Goal: Information Seeking & Learning: Learn about a topic

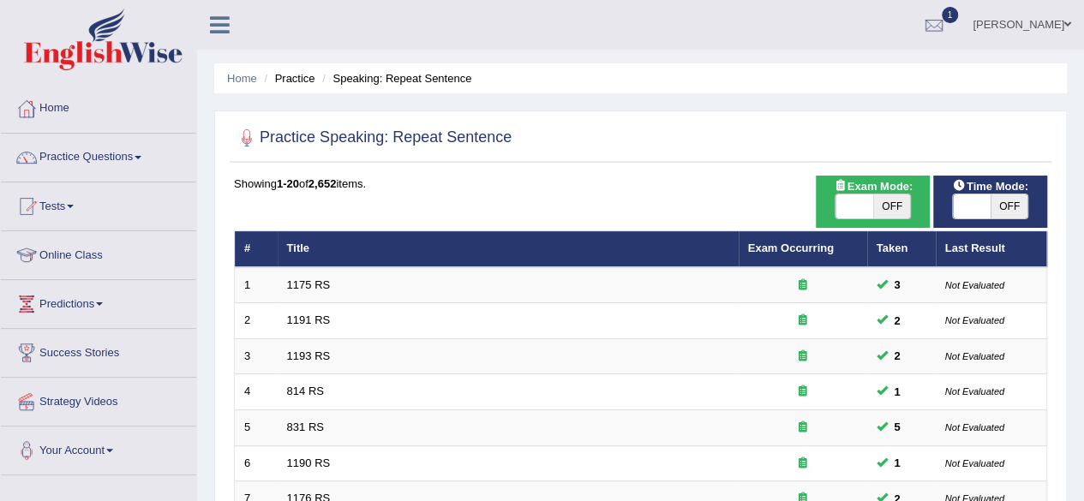
click at [1006, 206] on span "OFF" at bounding box center [1010, 207] width 38 height 24
checkbox input "true"
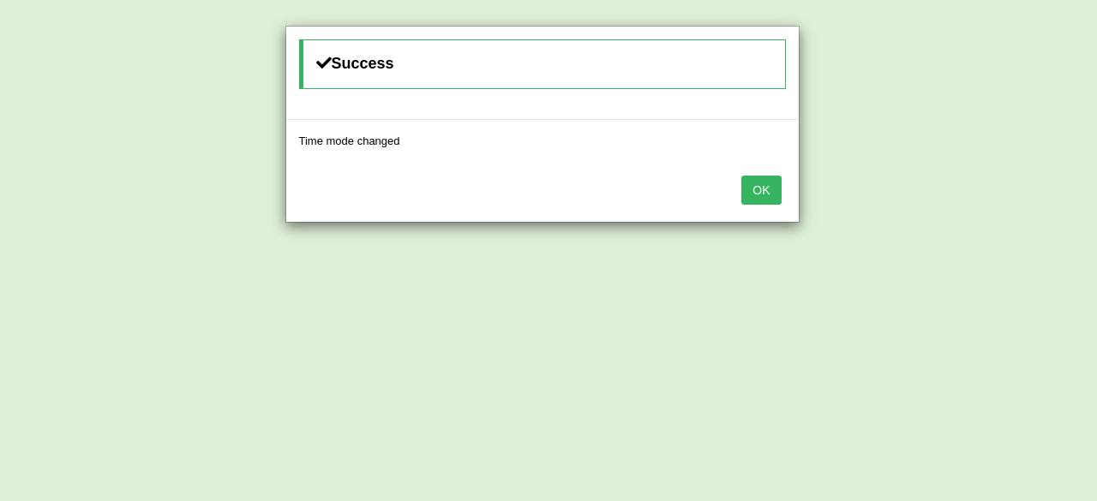
click at [753, 186] on button "OK" at bounding box center [760, 190] width 39 height 29
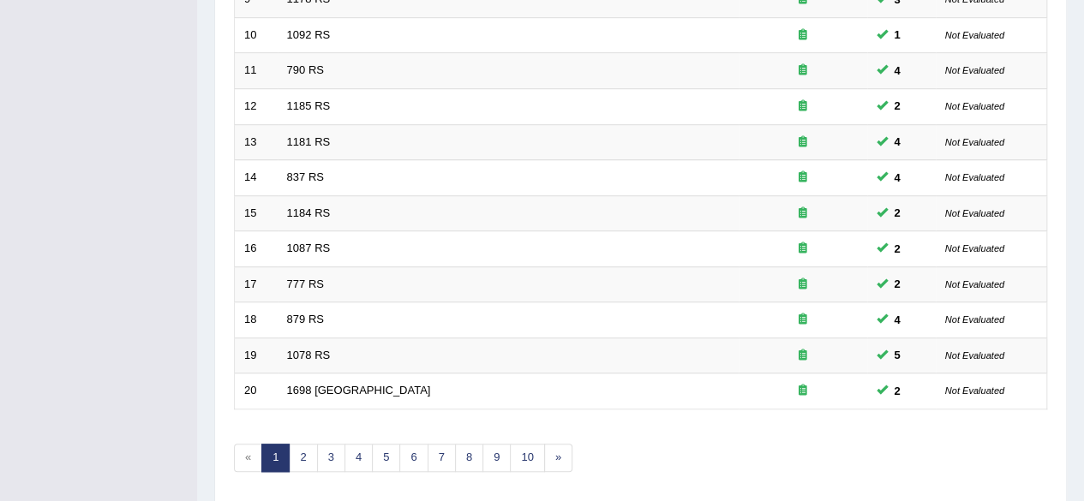
scroll to position [625, 0]
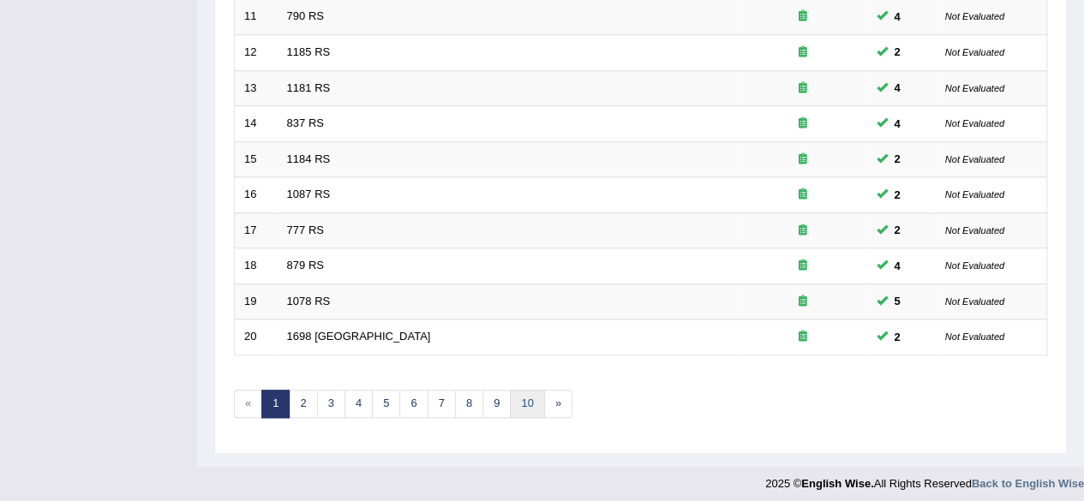
click at [523, 390] on link "10" at bounding box center [527, 404] width 34 height 28
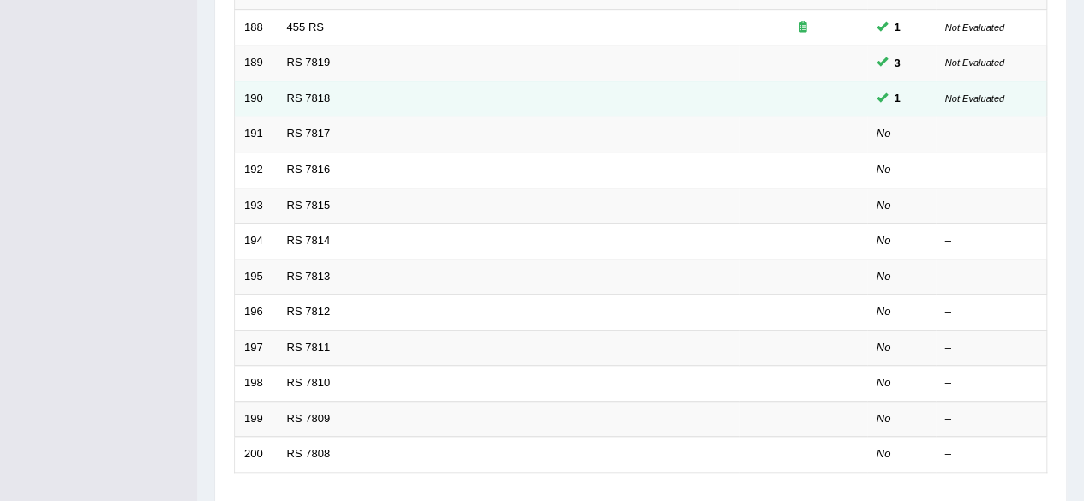
scroll to position [502, 0]
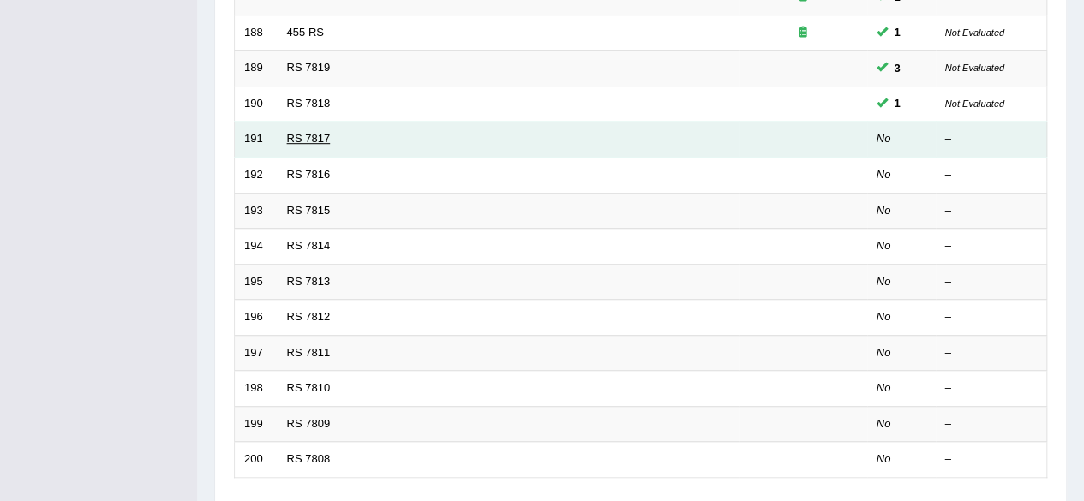
click at [312, 135] on link "RS 7817" at bounding box center [309, 138] width 44 height 13
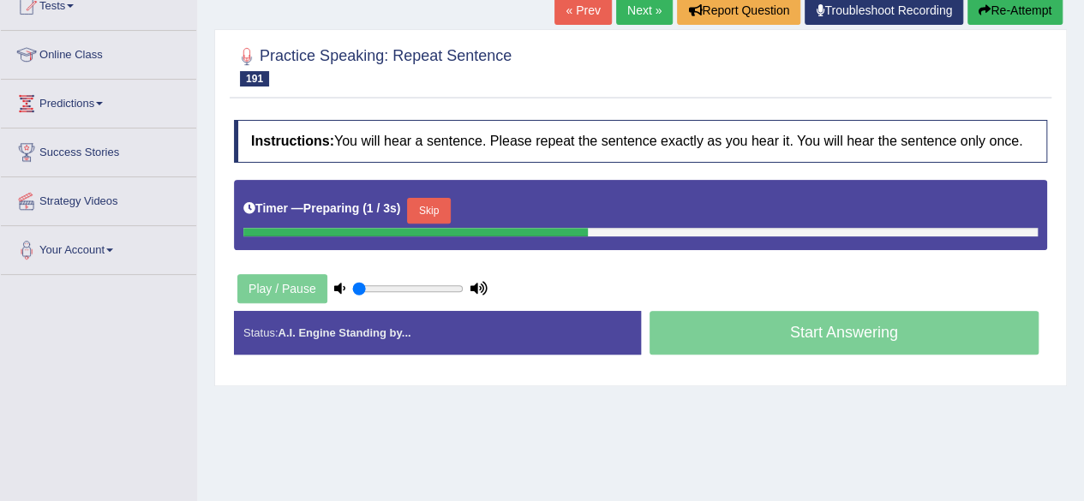
scroll to position [202, 0]
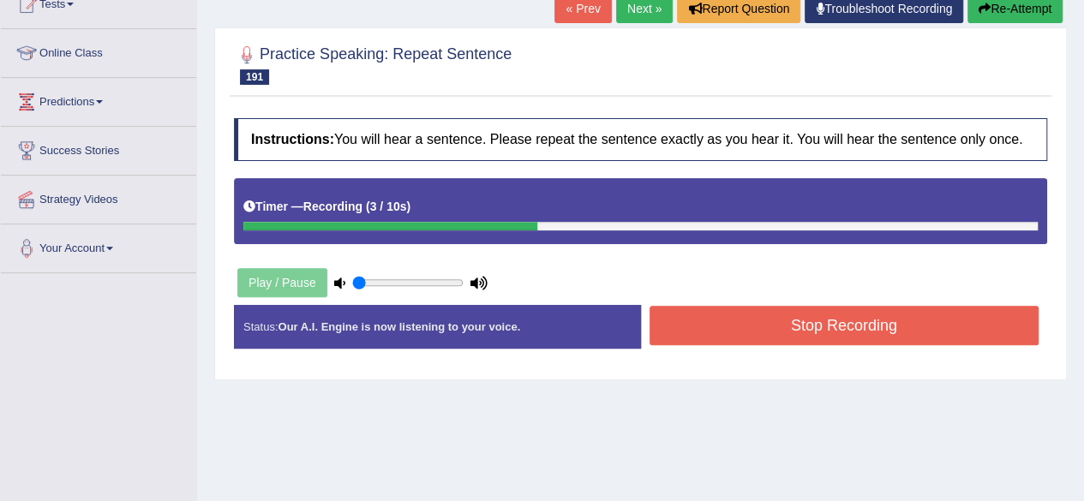
click at [821, 314] on button "Stop Recording" at bounding box center [845, 325] width 390 height 39
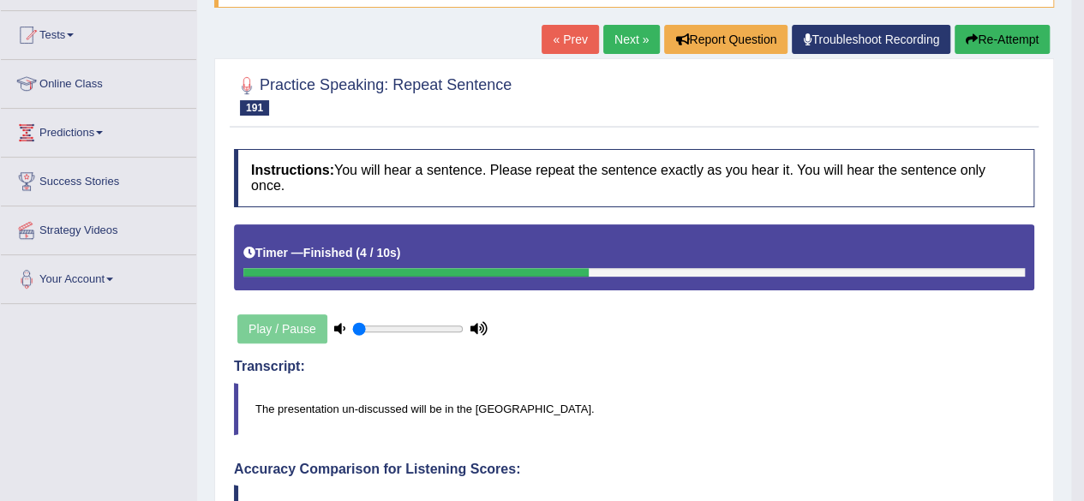
scroll to position [99, 0]
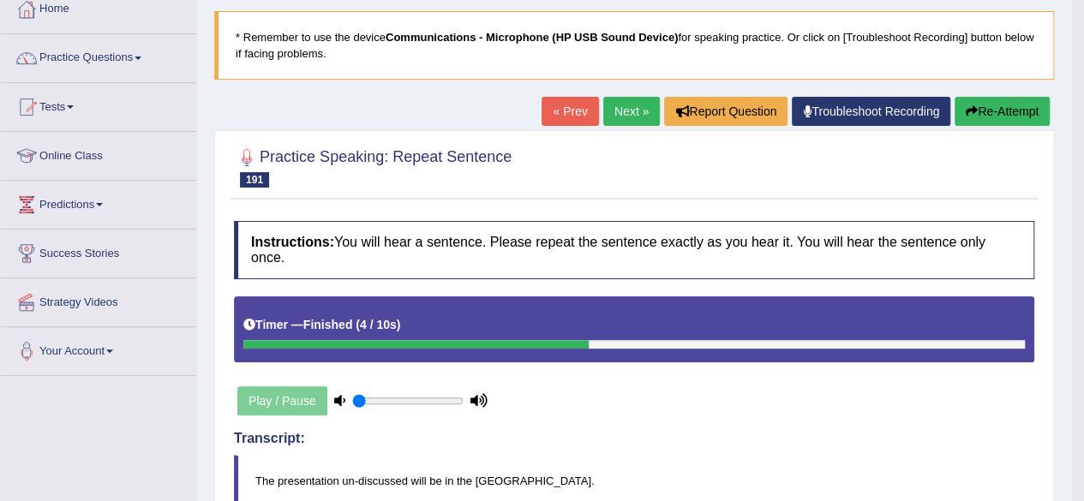
click at [991, 111] on button "Re-Attempt" at bounding box center [1002, 111] width 95 height 29
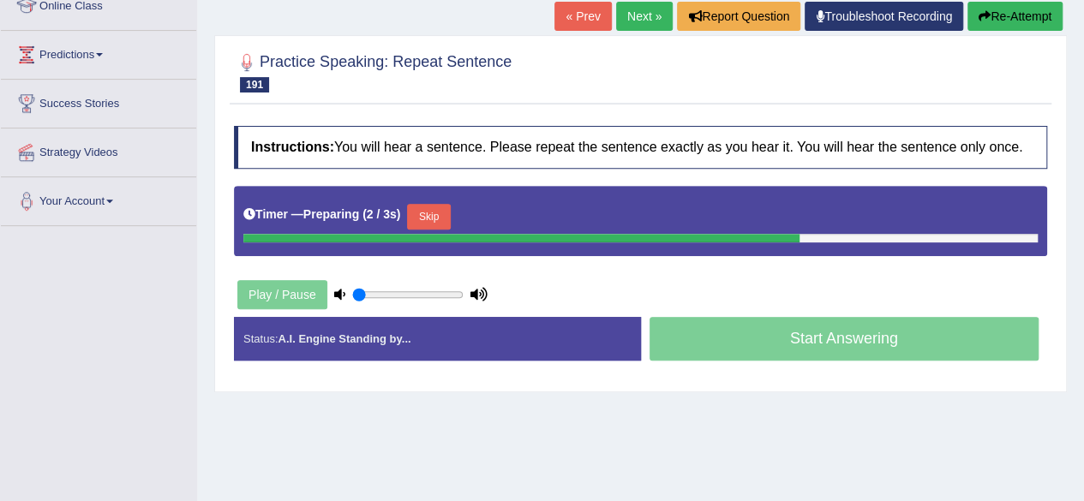
scroll to position [262, 0]
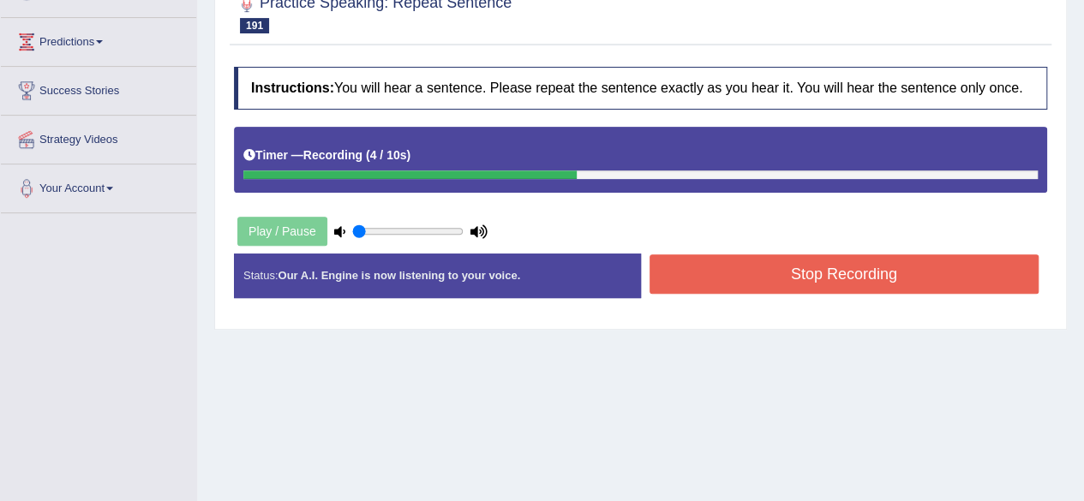
click at [851, 261] on button "Stop Recording" at bounding box center [845, 274] width 390 height 39
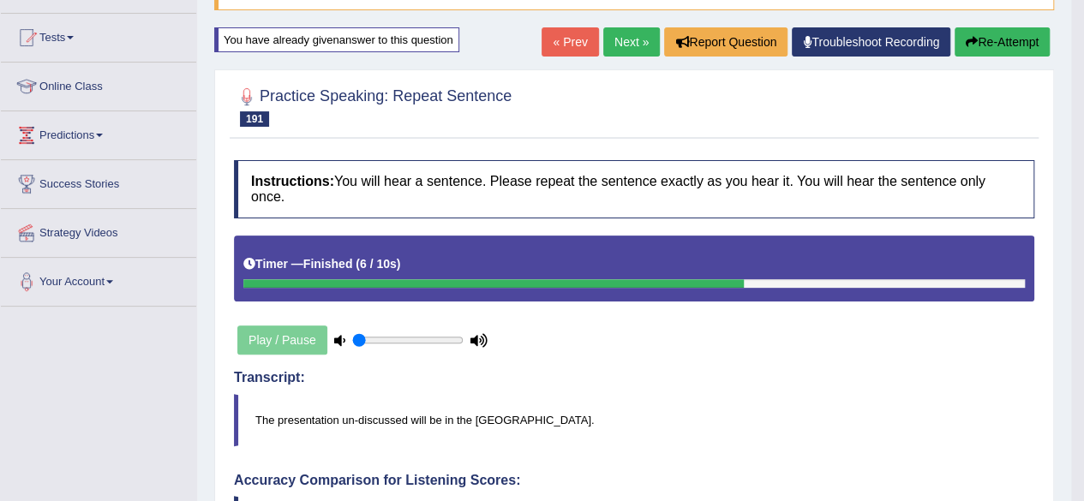
scroll to position [159, 0]
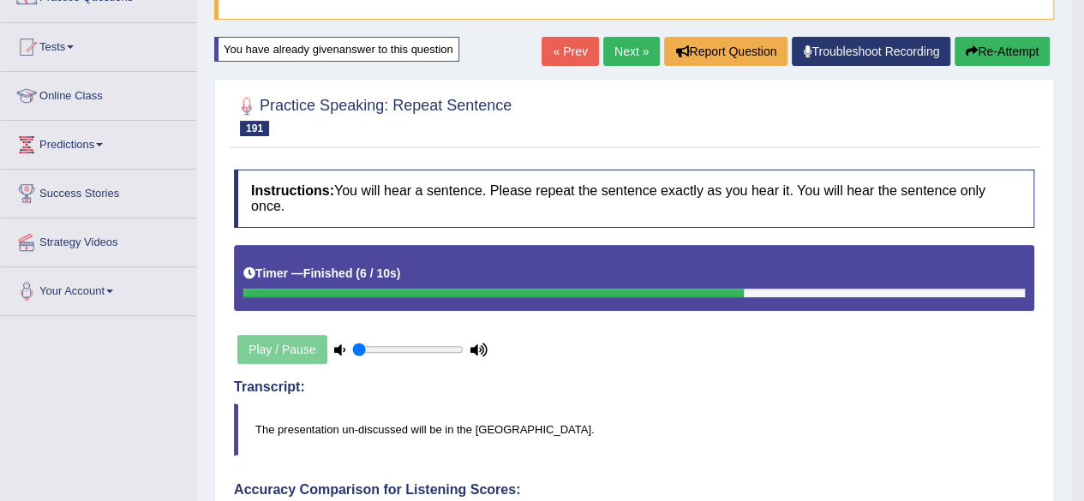
click at [626, 49] on link "Next »" at bounding box center [631, 51] width 57 height 29
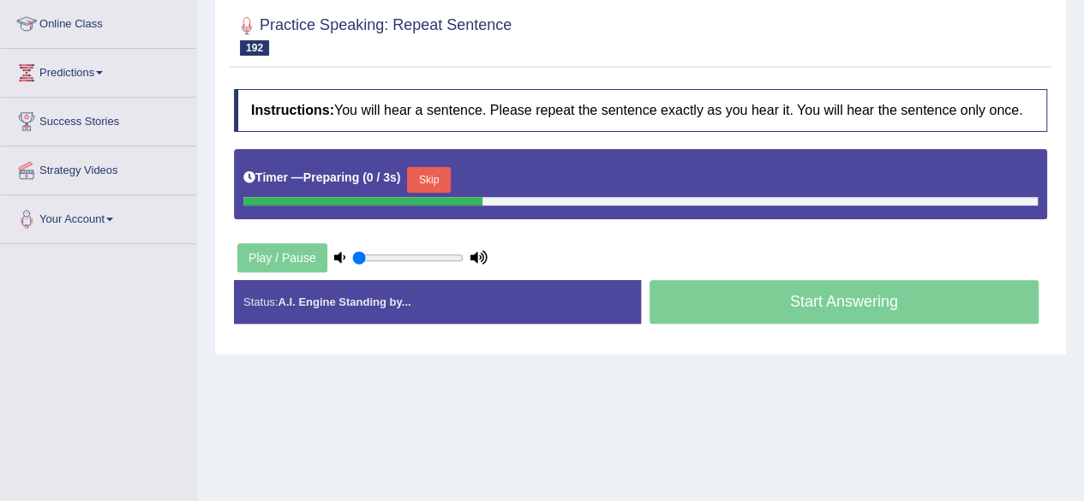
scroll to position [239, 0]
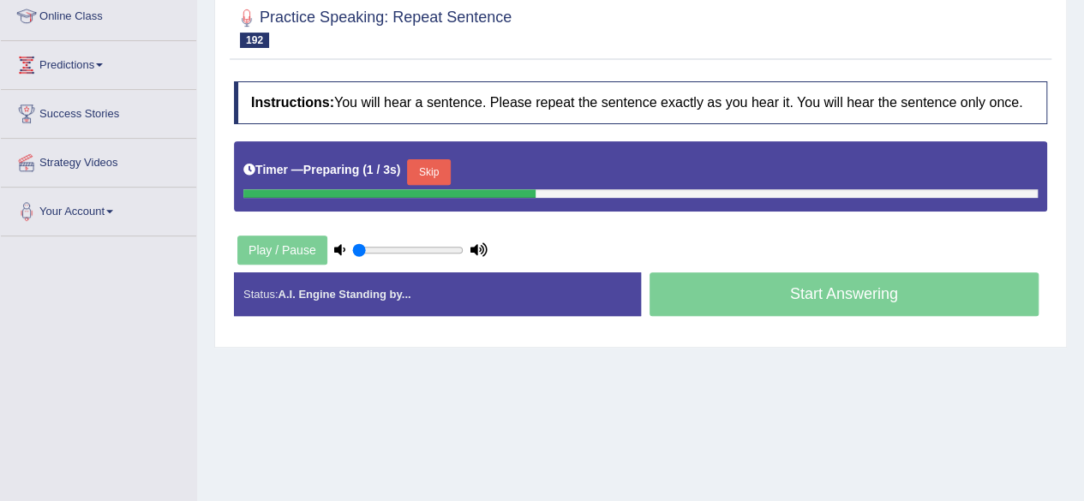
click at [1084, 234] on html "Toggle navigation Home Practice Questions Speaking Practice Read Aloud Repeat S…" at bounding box center [542, 11] width 1084 height 501
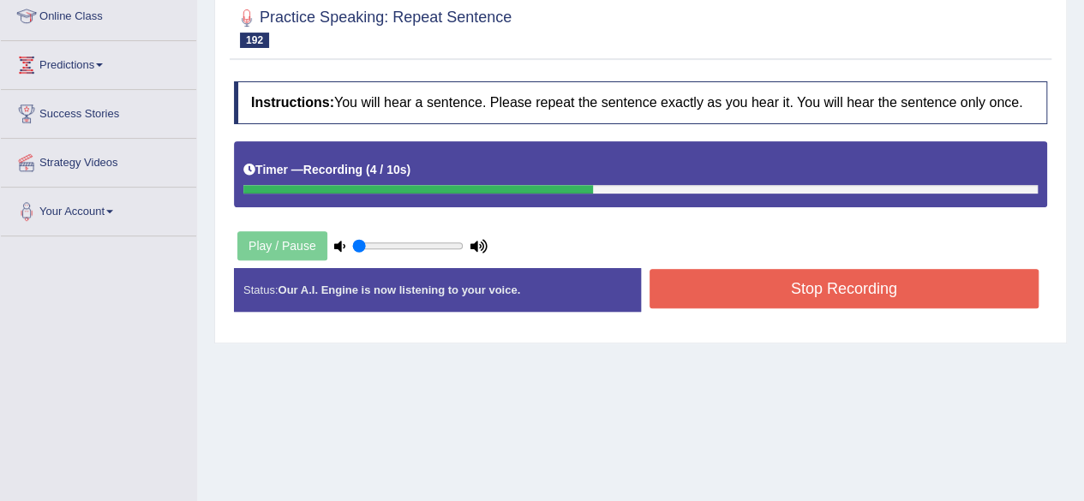
click at [871, 275] on button "Stop Recording" at bounding box center [845, 288] width 390 height 39
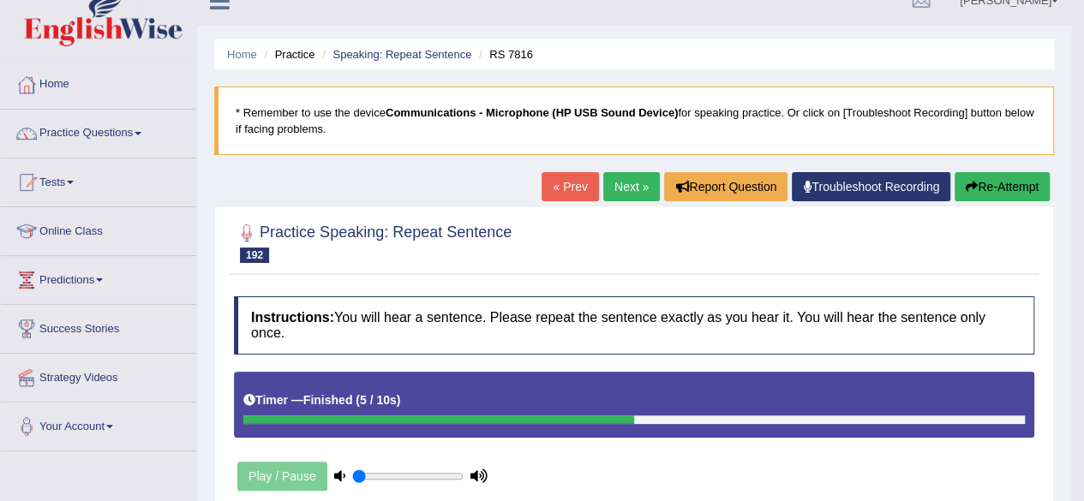
scroll to position [0, 0]
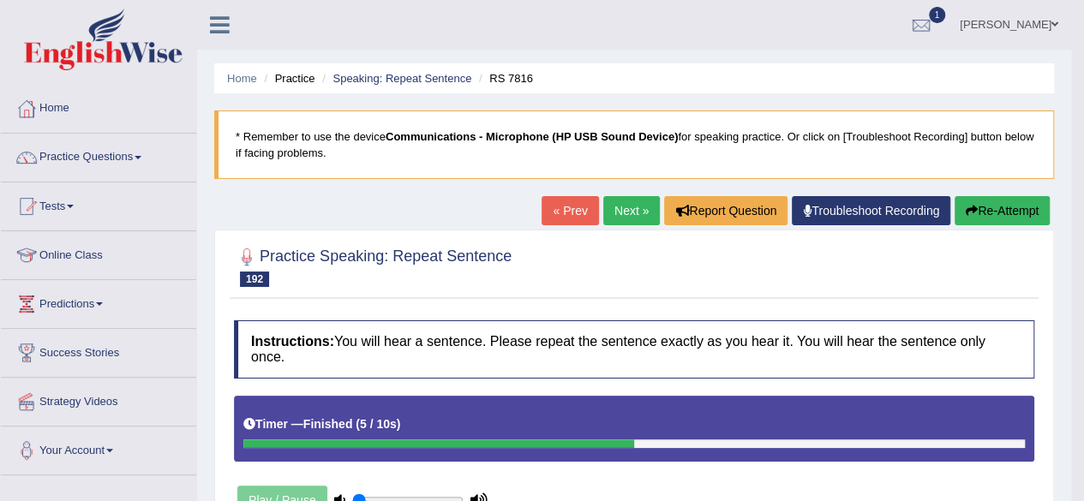
click at [638, 199] on link "Next »" at bounding box center [631, 210] width 57 height 29
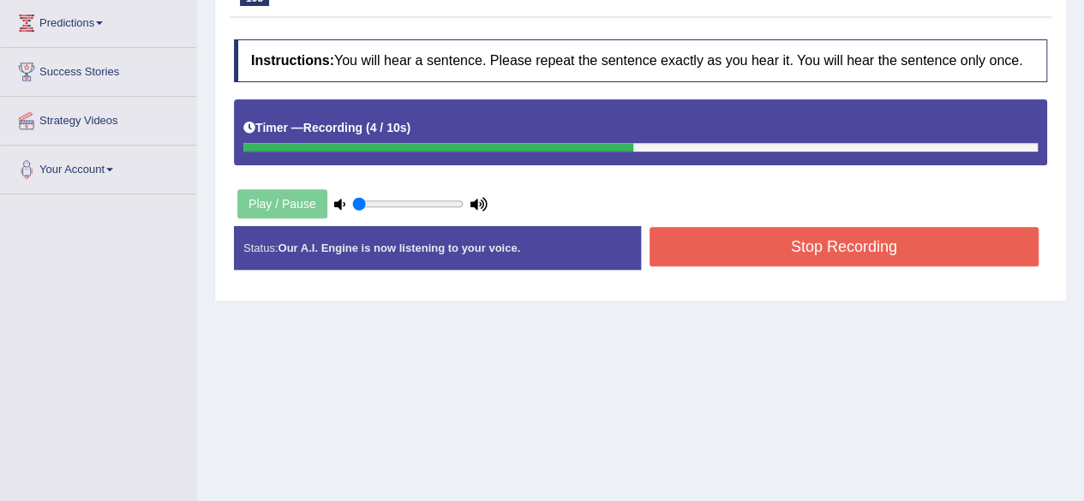
scroll to position [393, 0]
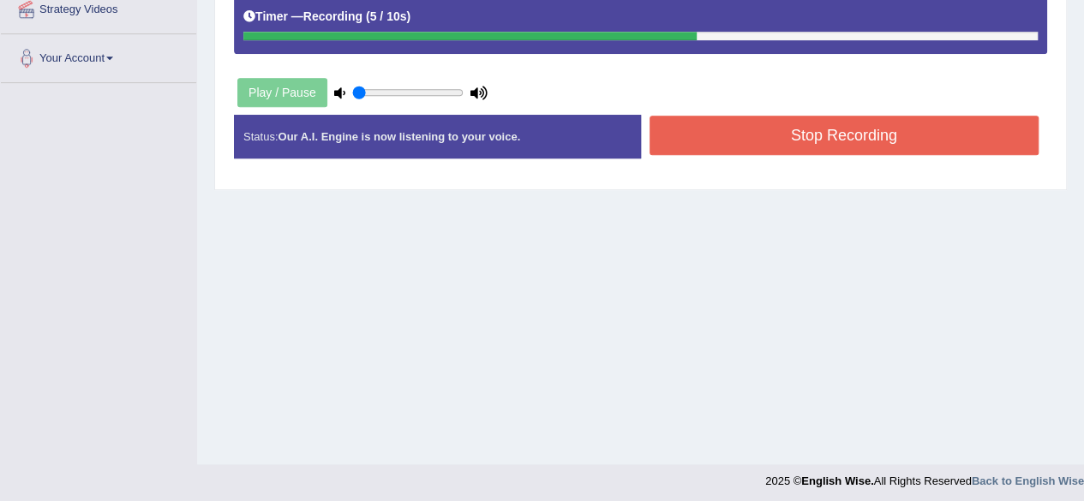
click at [888, 135] on button "Stop Recording" at bounding box center [845, 135] width 390 height 39
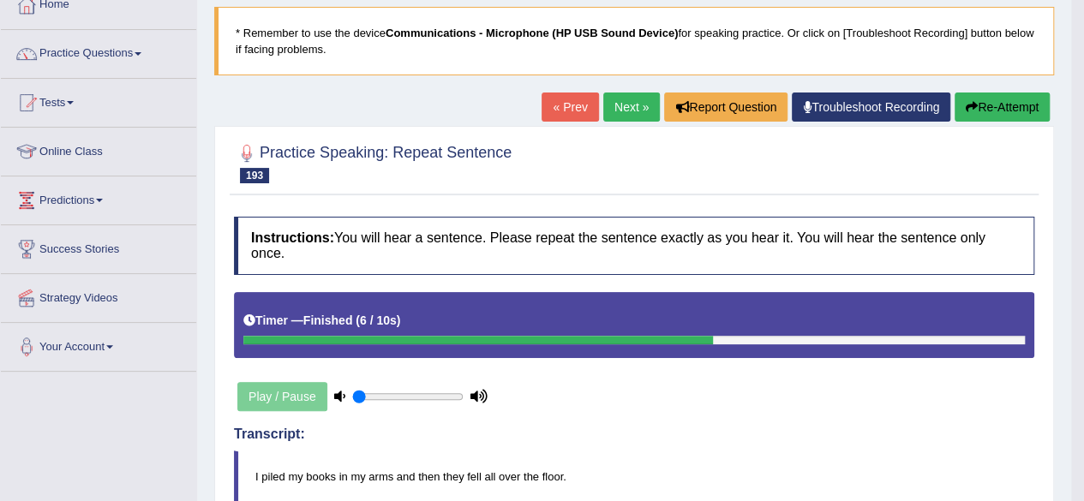
scroll to position [102, 0]
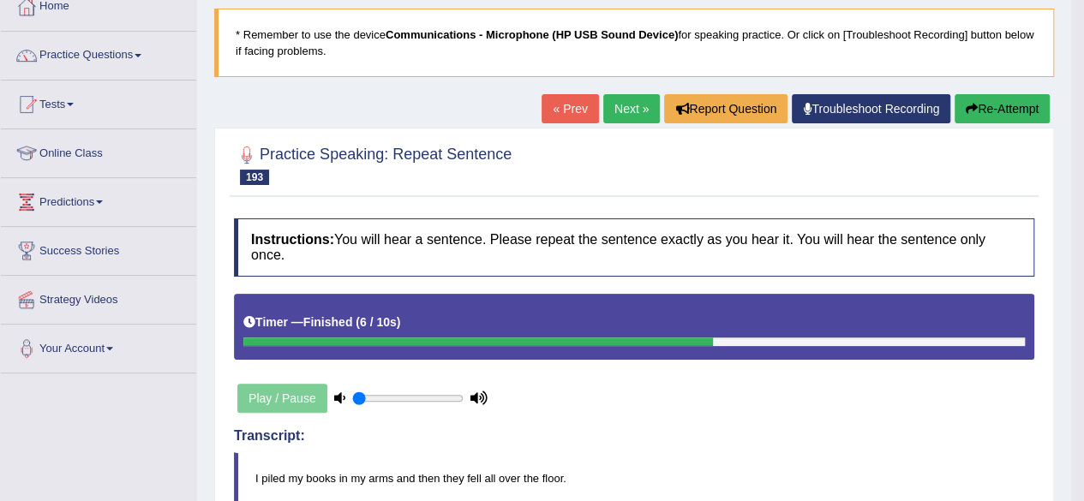
click at [626, 107] on link "Next »" at bounding box center [631, 108] width 57 height 29
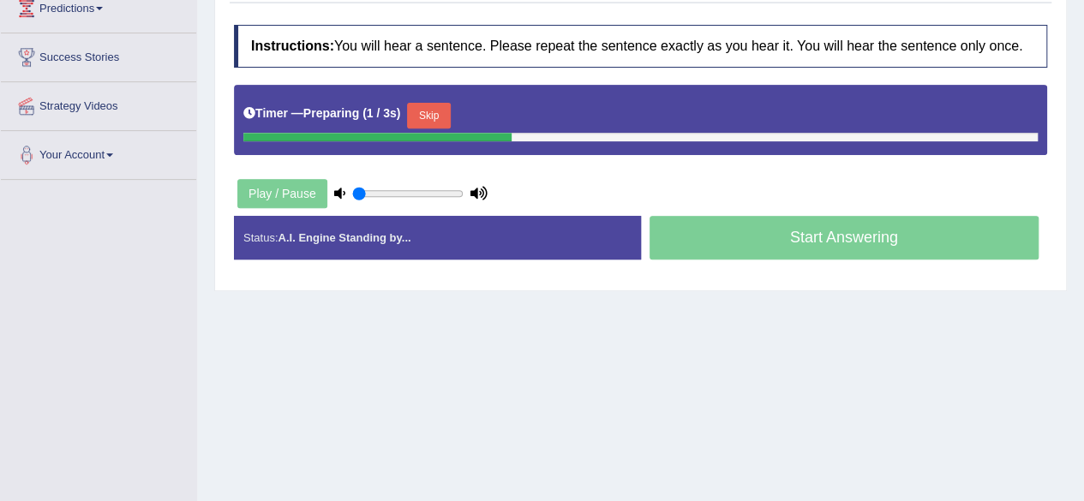
scroll to position [298, 0]
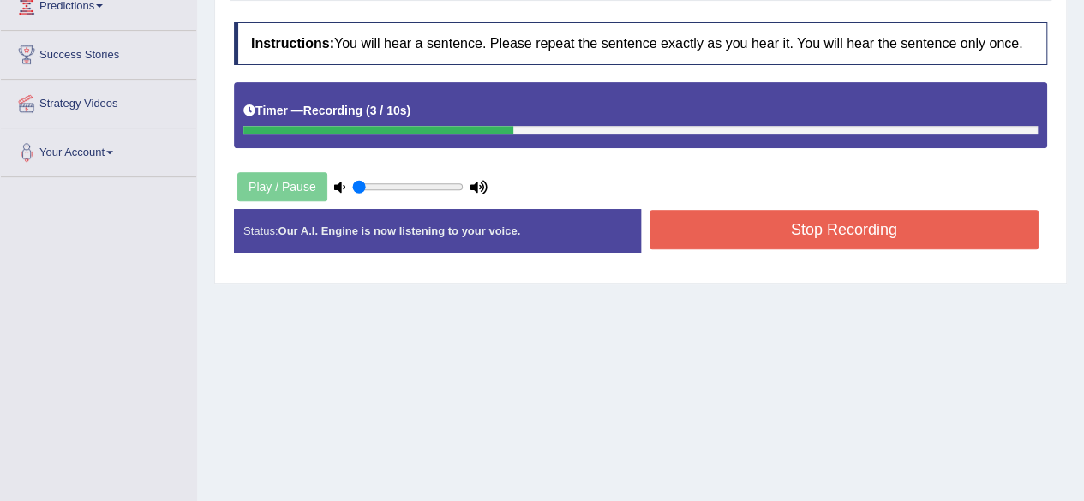
click at [882, 220] on button "Stop Recording" at bounding box center [845, 229] width 390 height 39
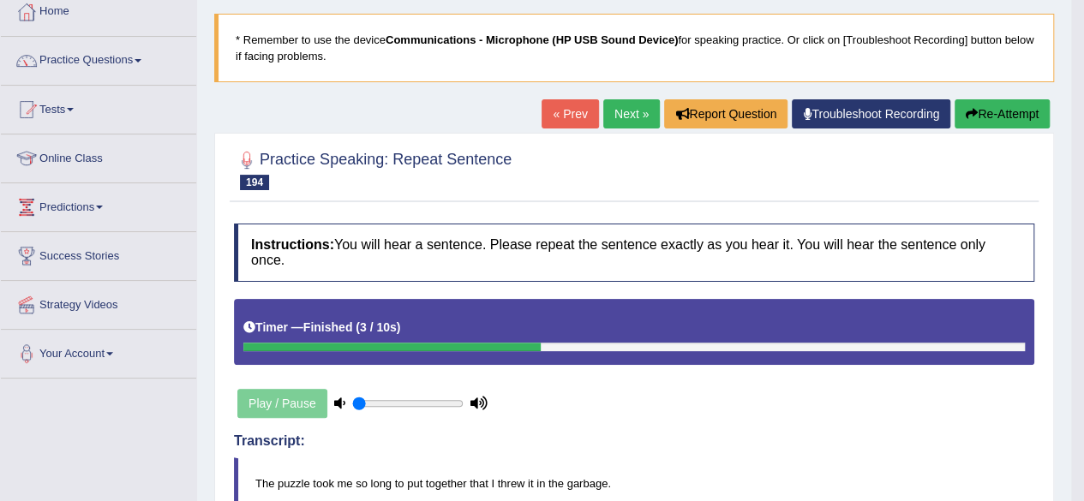
scroll to position [46, 0]
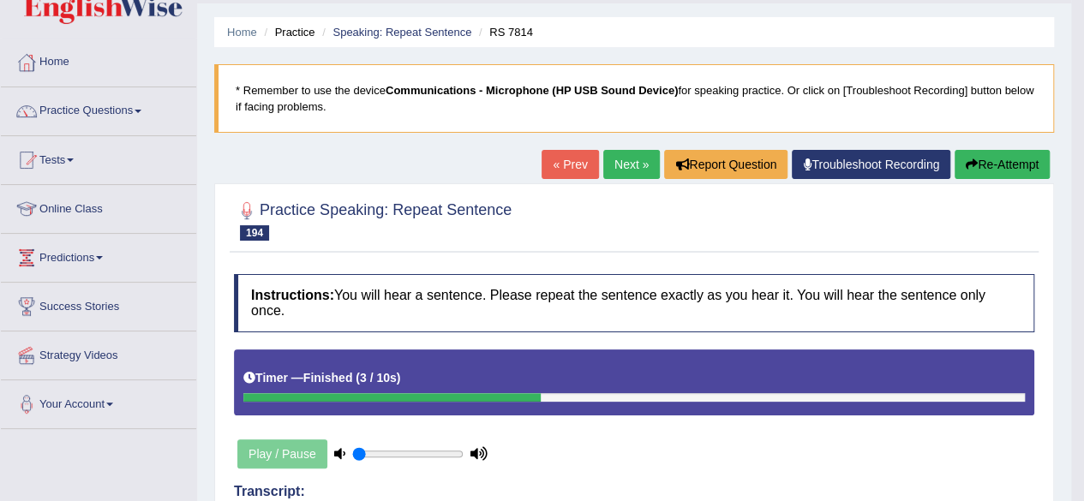
click at [624, 159] on link "Next »" at bounding box center [631, 164] width 57 height 29
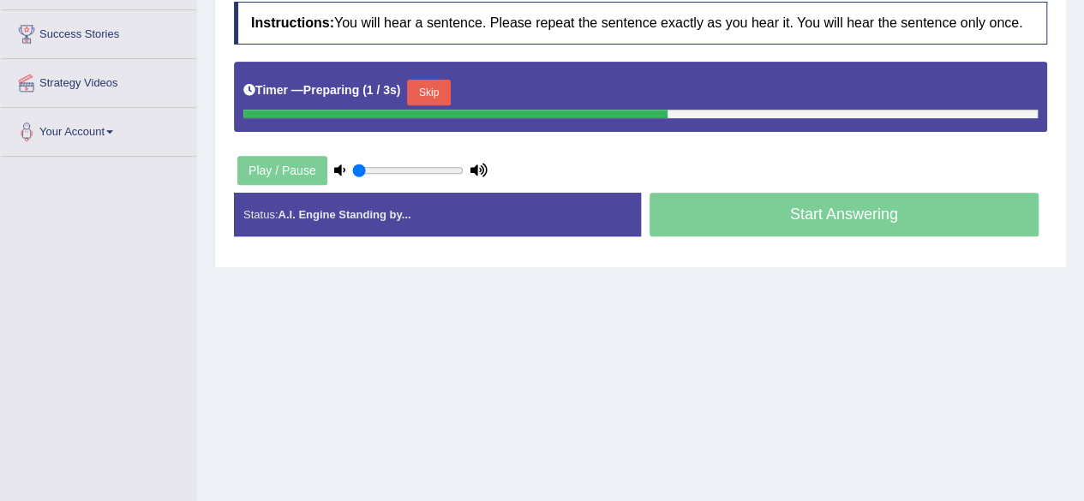
drag, startPoint x: 1090, startPoint y: 104, endPoint x: 1090, endPoint y: 258, distance: 154.3
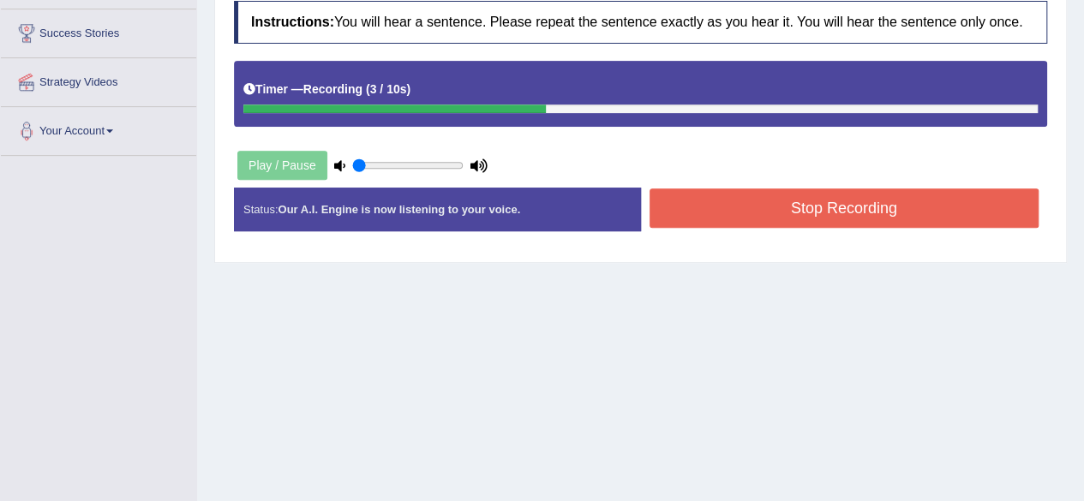
click at [747, 215] on button "Stop Recording" at bounding box center [845, 208] width 390 height 39
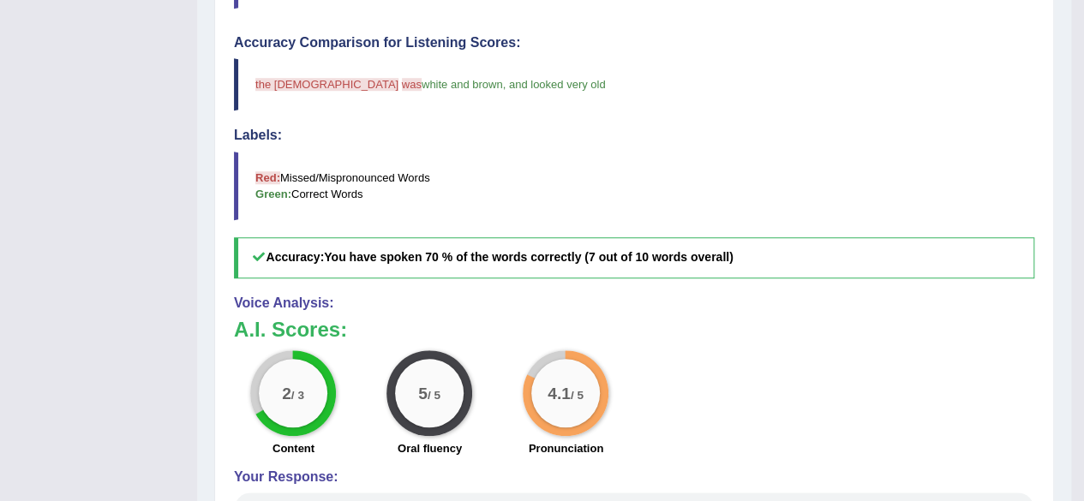
scroll to position [729, 0]
